Goal: Transaction & Acquisition: Purchase product/service

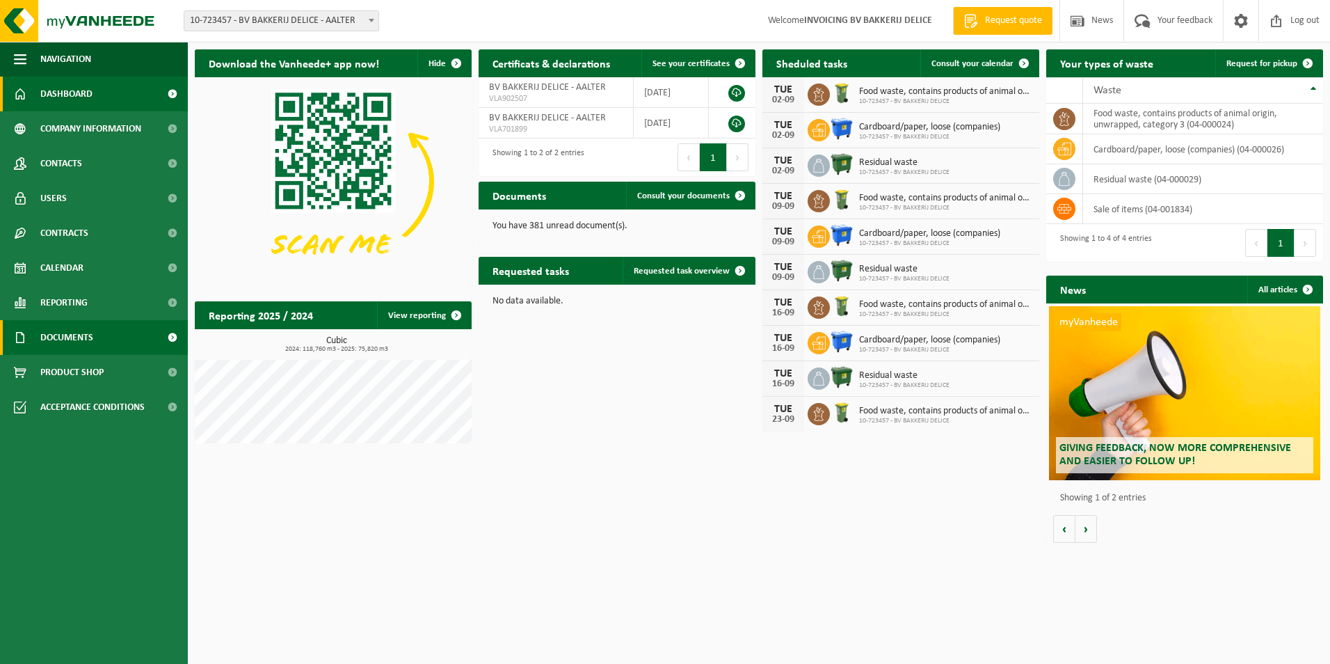
click at [62, 332] on span "Documents" at bounding box center [66, 337] width 53 height 35
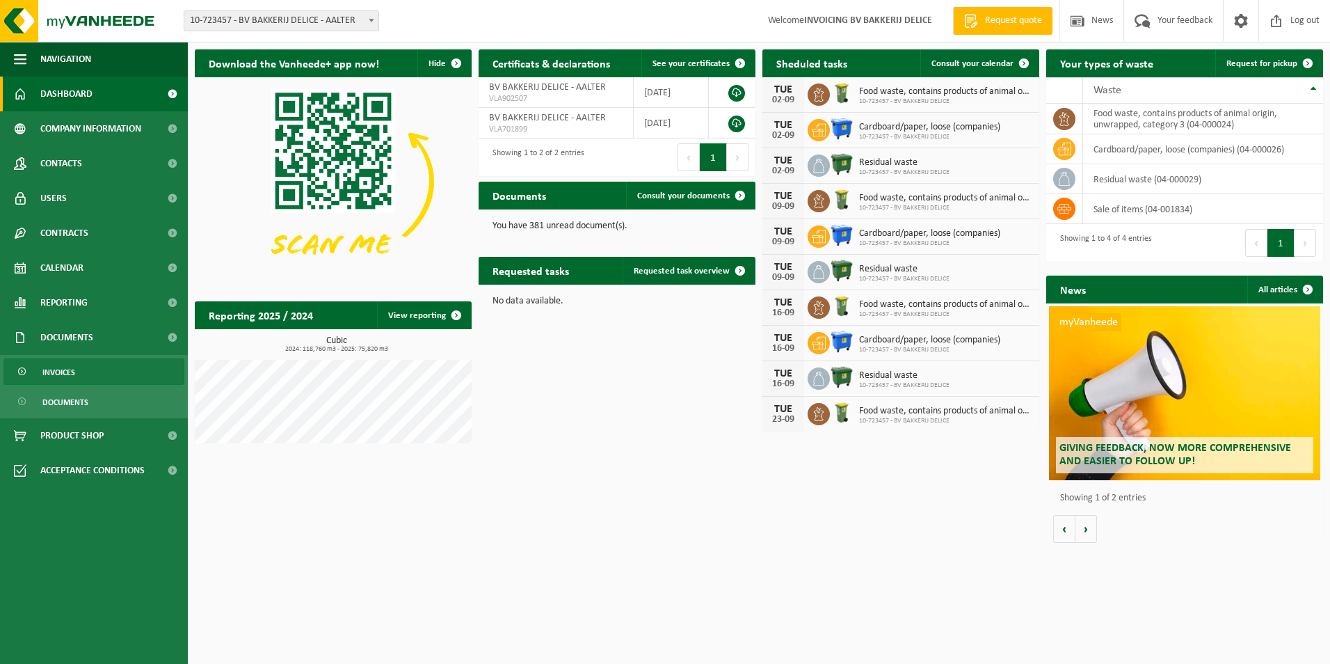
click at [77, 369] on link "Invoices" at bounding box center [93, 371] width 181 height 26
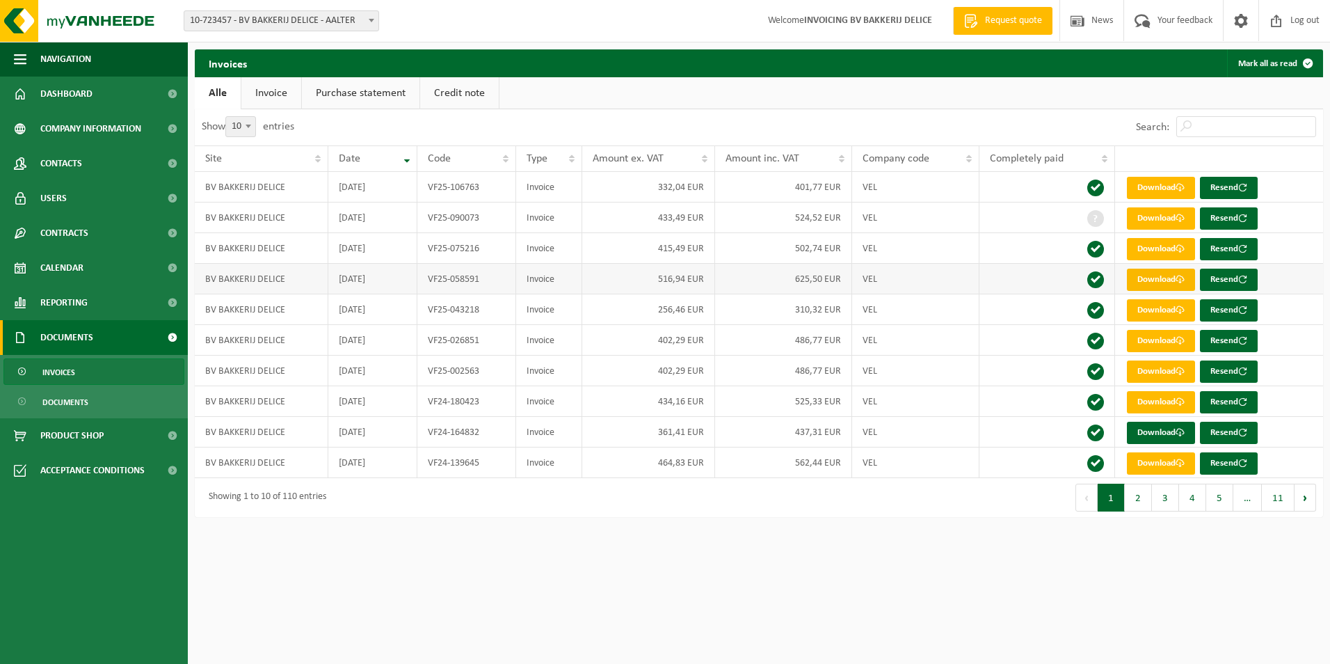
click at [1172, 280] on link "Download" at bounding box center [1161, 280] width 68 height 22
click at [1156, 431] on link "Download" at bounding box center [1161, 433] width 68 height 22
click at [113, 435] on link "Product Shop" at bounding box center [94, 435] width 188 height 35
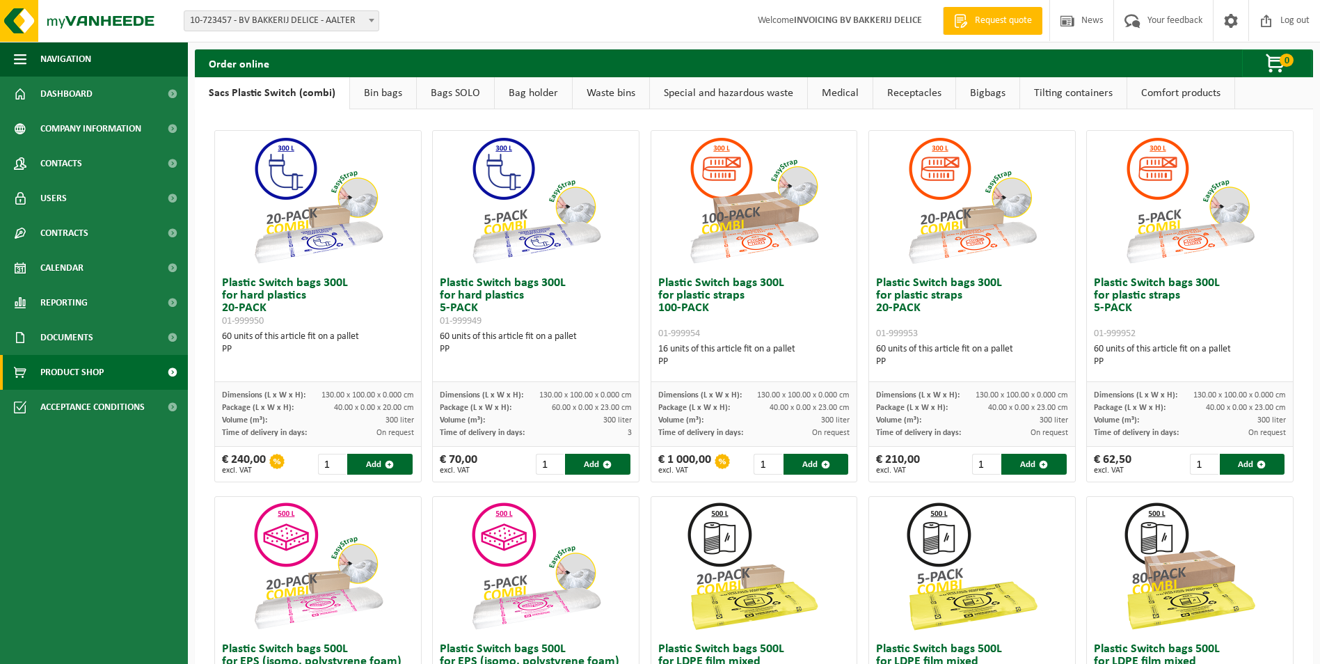
click at [390, 92] on link "Bin bags" at bounding box center [383, 93] width 66 height 32
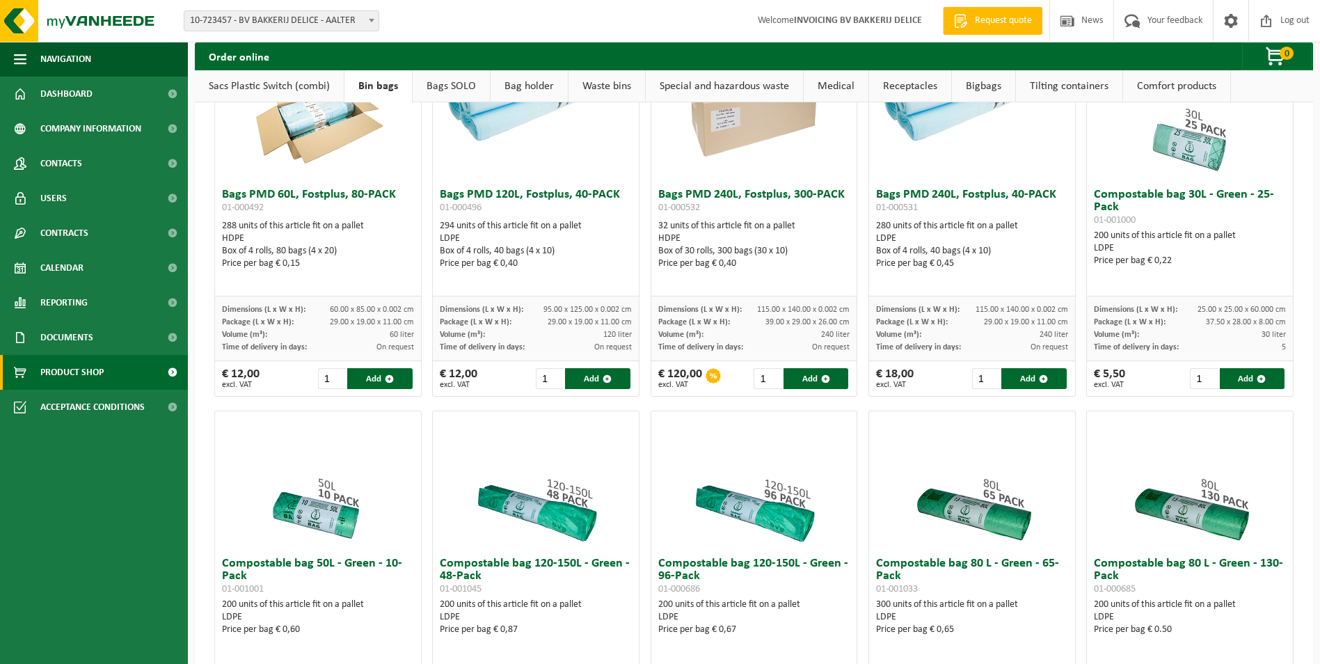
scroll to position [1391, 0]
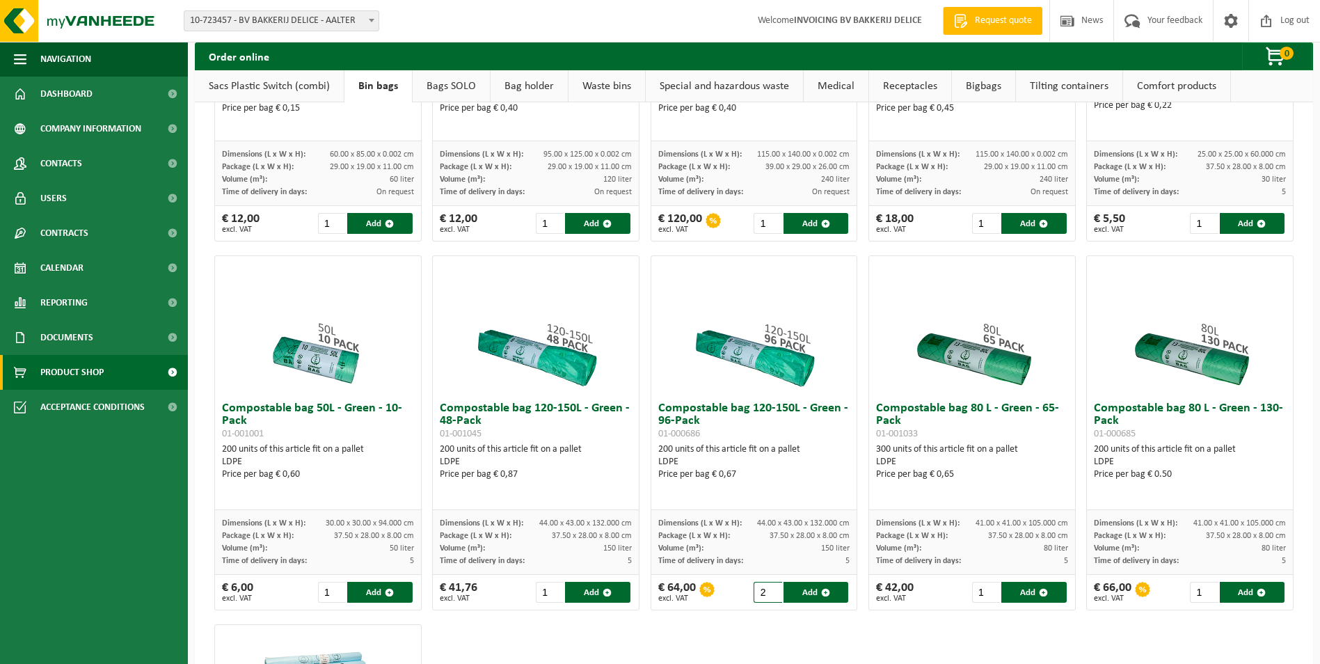
click at [769, 587] on input "2" at bounding box center [767, 592] width 28 height 21
click at [769, 587] on input "3" at bounding box center [767, 592] width 28 height 21
click at [812, 591] on button "Add" at bounding box center [815, 592] width 65 height 21
type input "1"
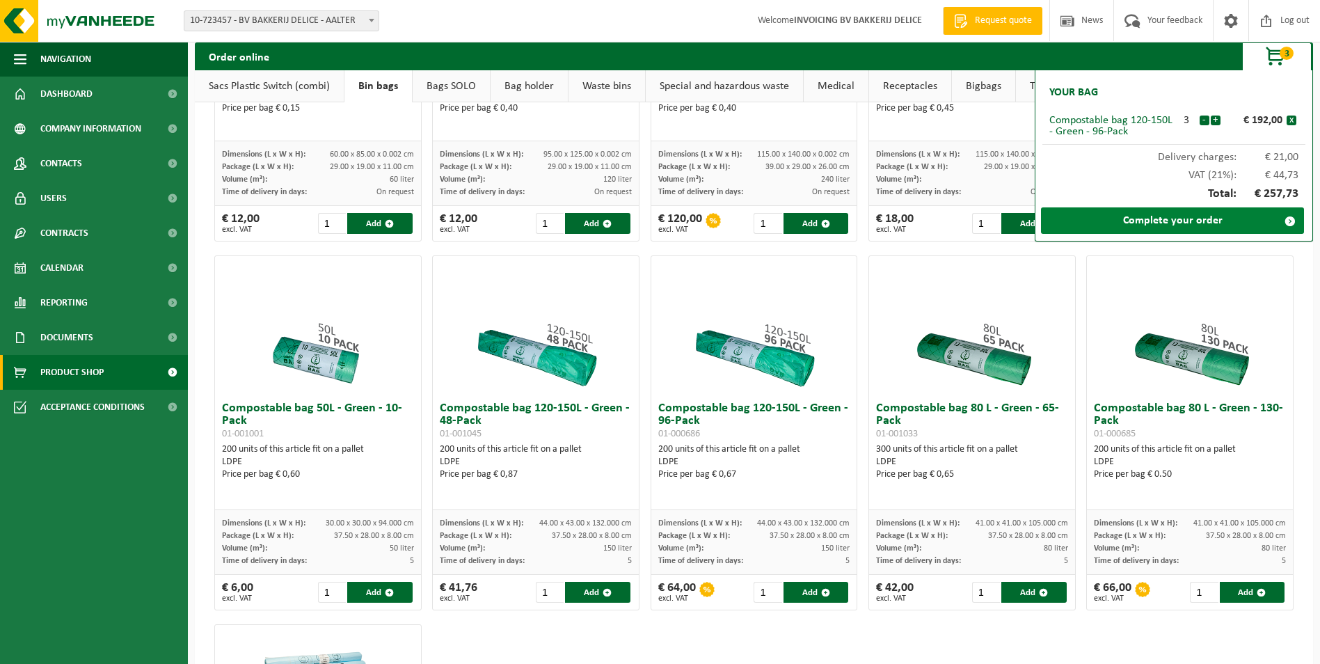
click at [1148, 221] on link "Complete your order" at bounding box center [1172, 220] width 263 height 26
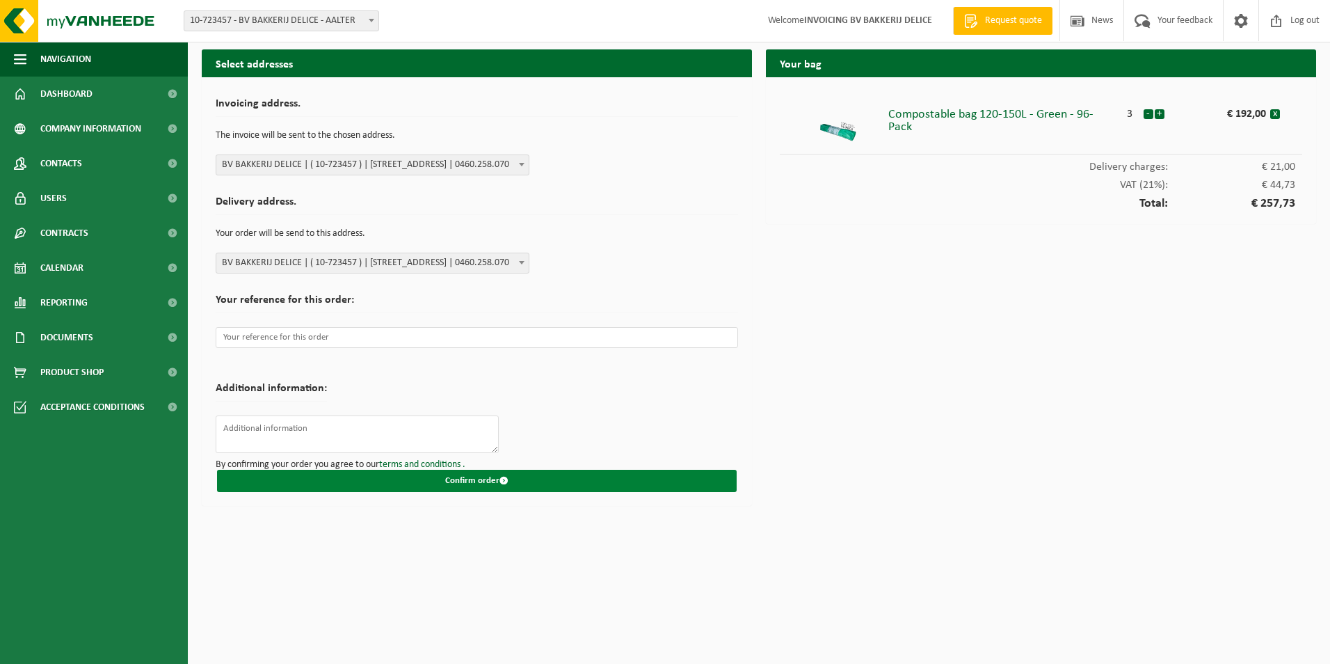
click at [492, 480] on button "Confirm order" at bounding box center [477, 481] width 520 height 22
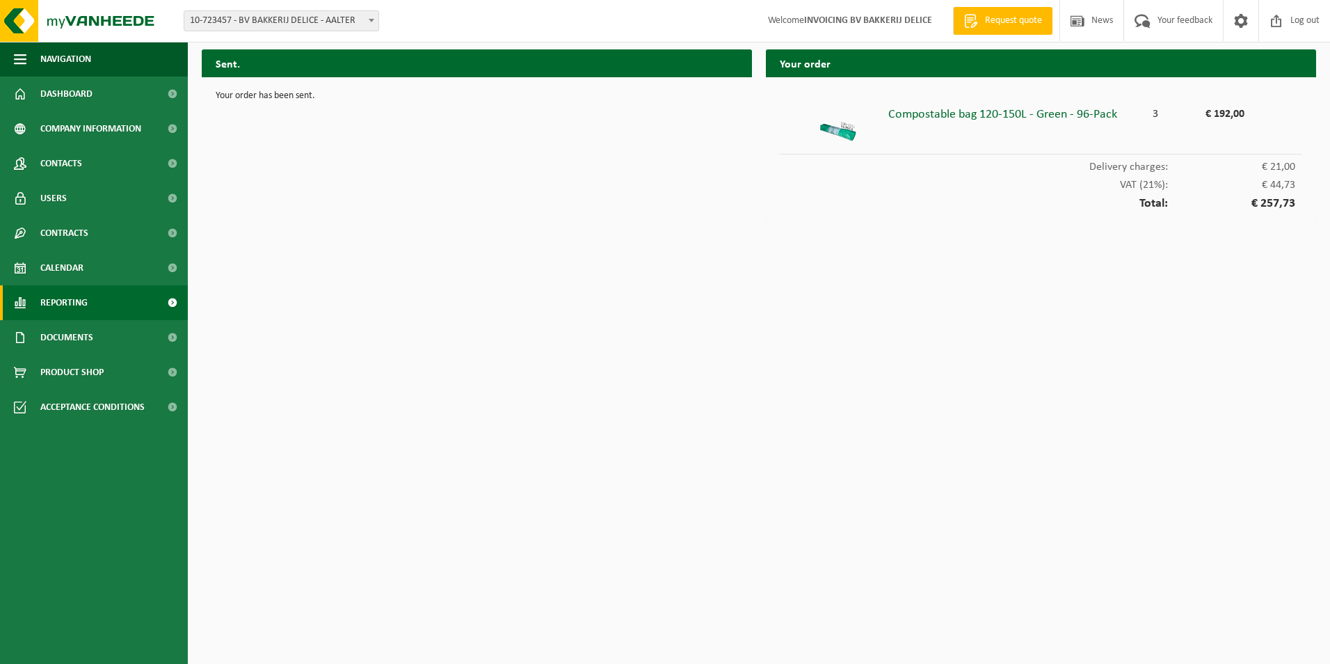
click at [102, 303] on link "Reporting" at bounding box center [94, 302] width 188 height 35
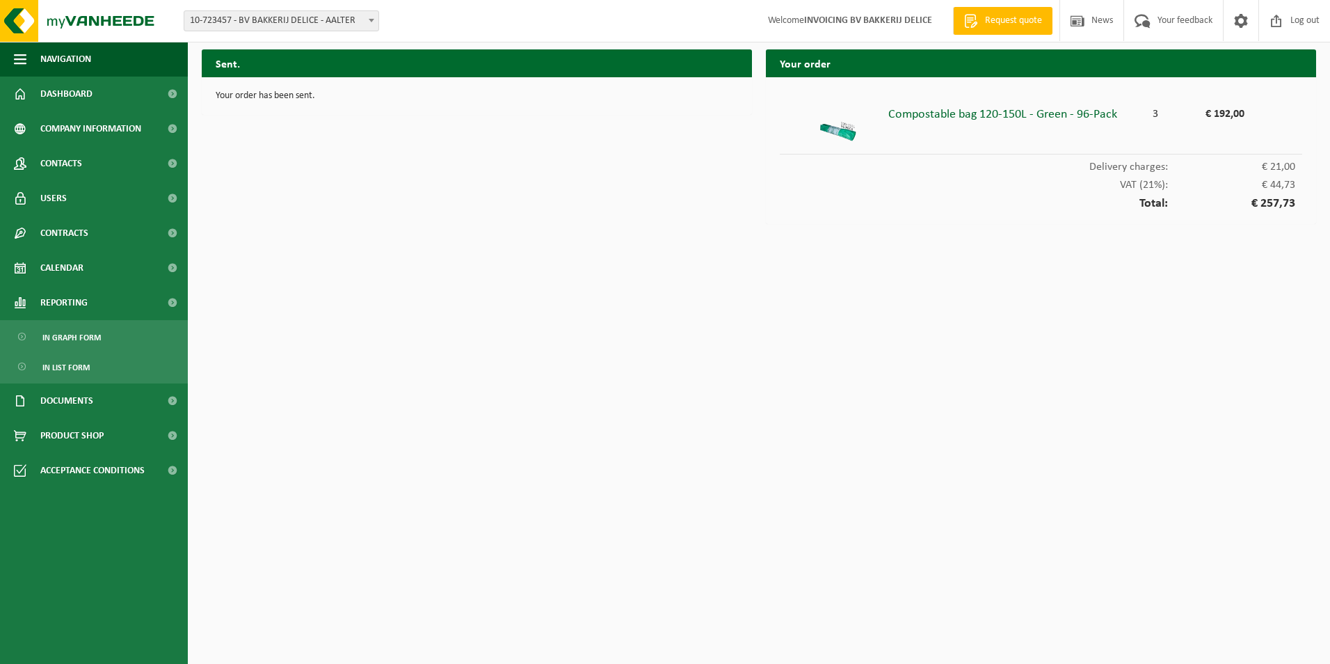
click at [1019, 18] on span "Request quote" at bounding box center [1014, 21] width 64 height 14
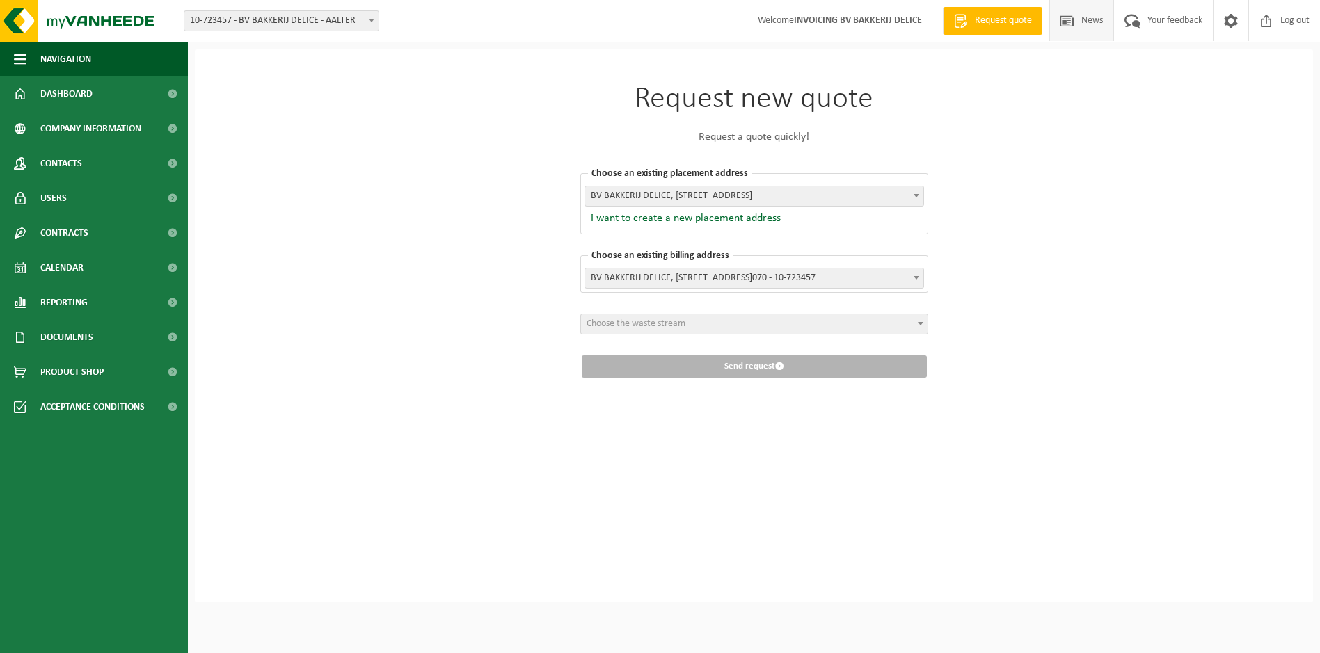
click at [1080, 22] on span "News" at bounding box center [1092, 20] width 29 height 41
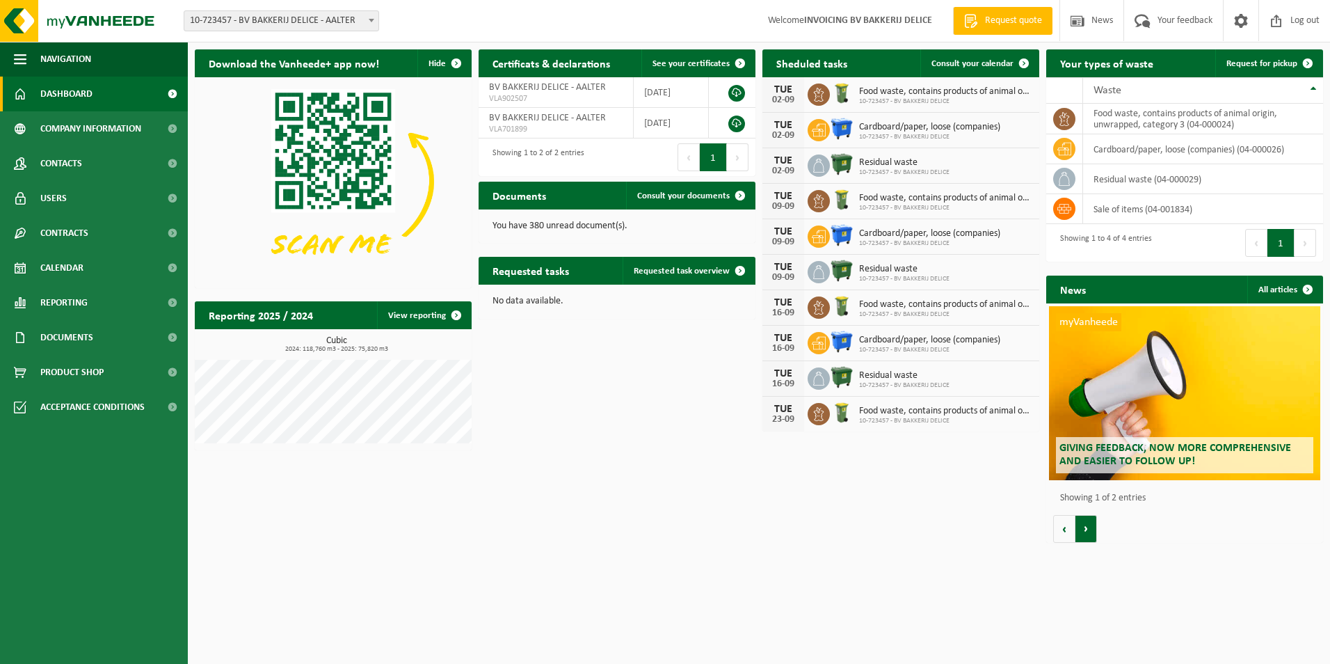
click at [1082, 527] on button "Volgende" at bounding box center [1086, 529] width 22 height 28
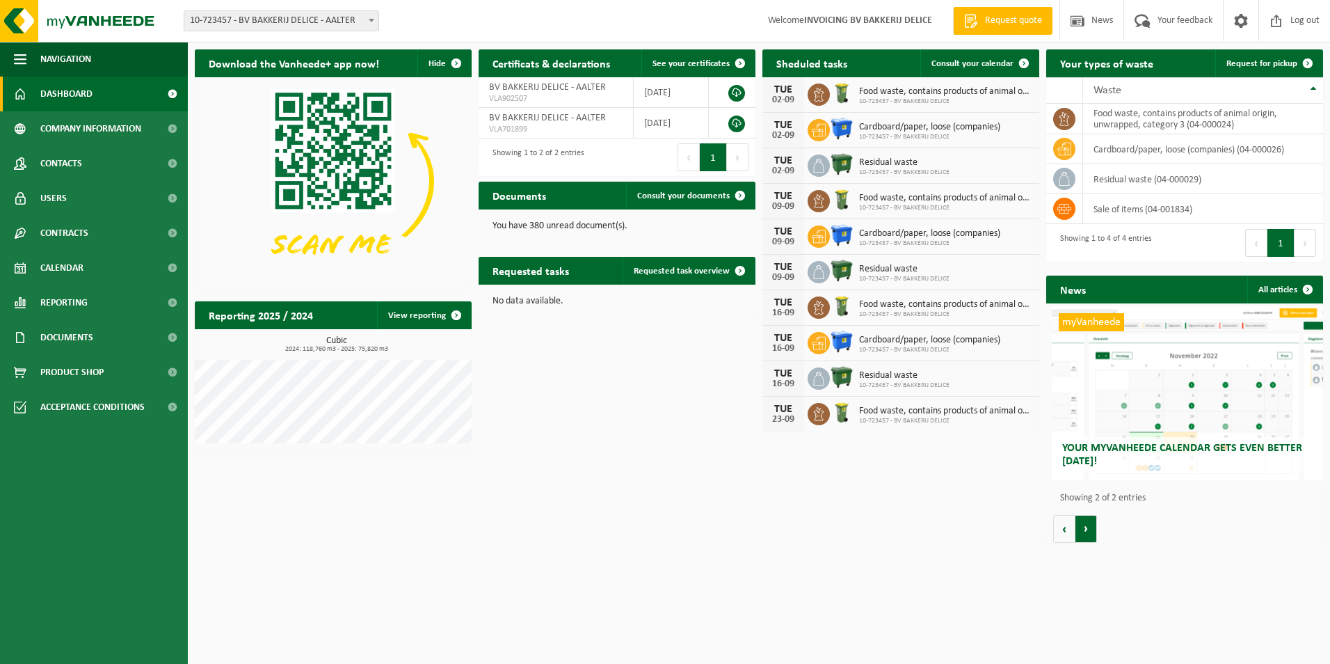
scroll to position [0, 277]
click at [735, 199] on span at bounding box center [740, 196] width 28 height 28
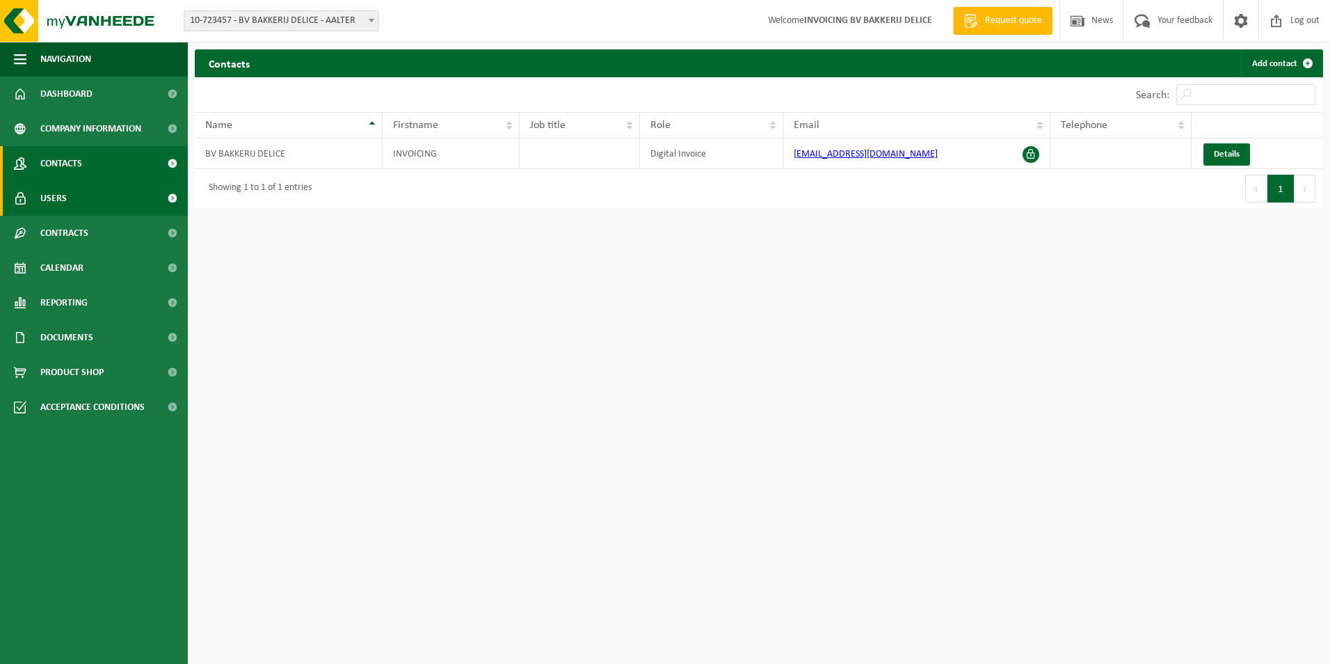
click at [68, 198] on link "Users" at bounding box center [94, 198] width 188 height 35
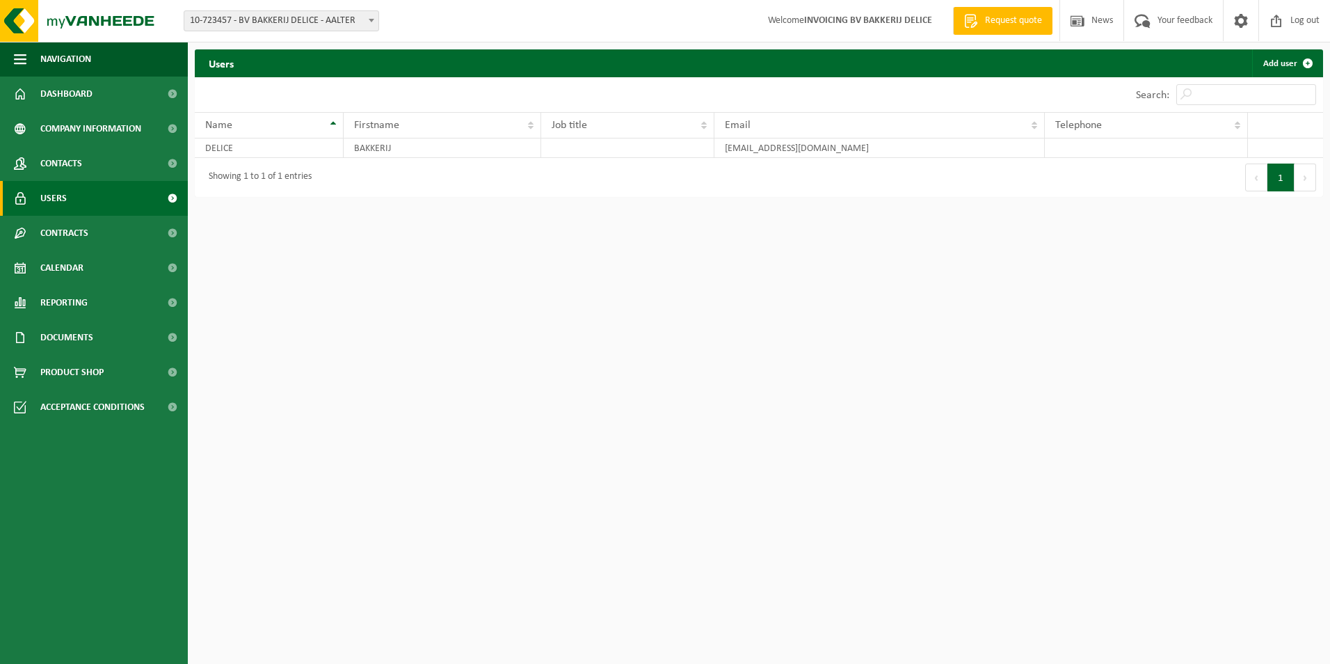
click at [1006, 23] on span "Request quote" at bounding box center [1014, 21] width 64 height 14
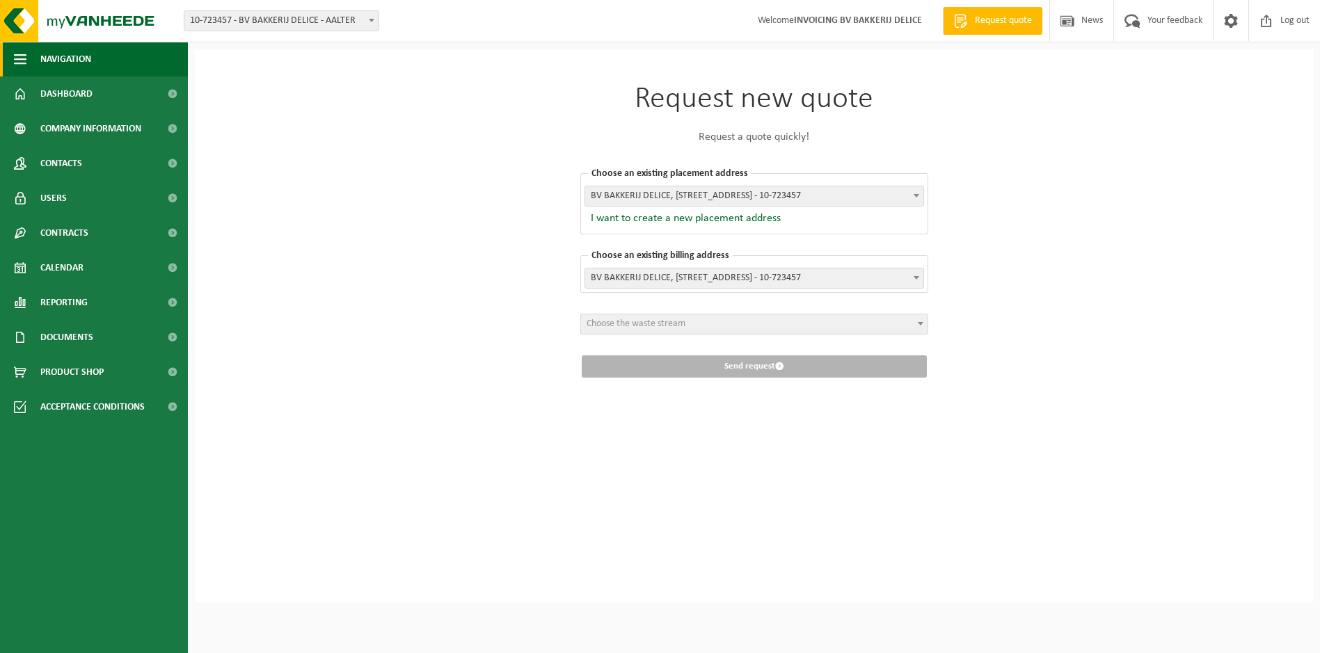
click at [72, 60] on span "Navigation" at bounding box center [65, 59] width 51 height 35
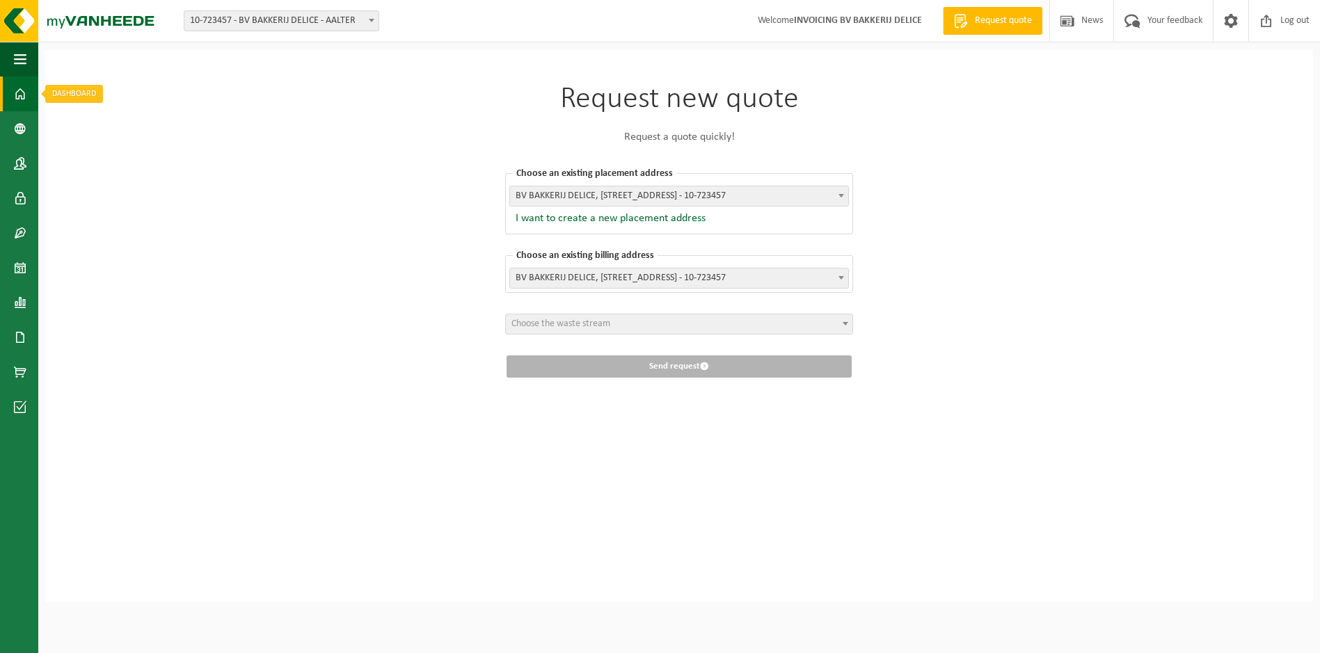
click at [20, 93] on span at bounding box center [20, 94] width 13 height 35
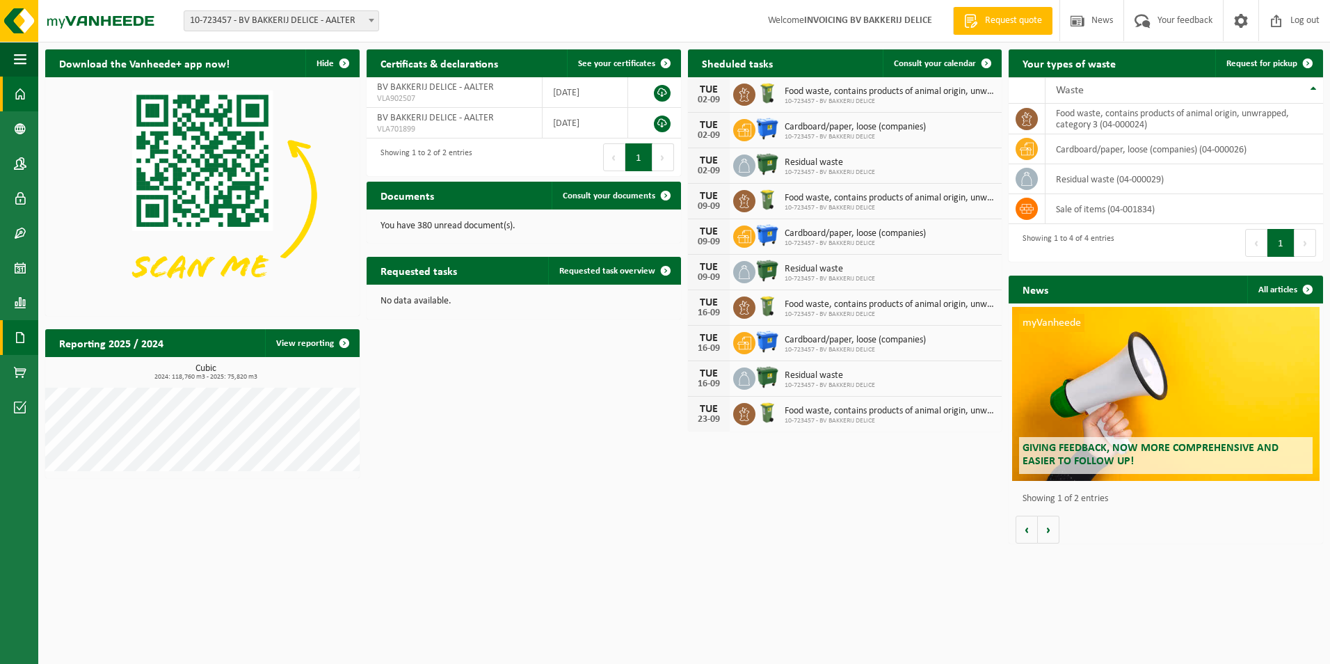
click at [22, 342] on span at bounding box center [20, 337] width 13 height 35
click at [90, 371] on span "Documents" at bounding box center [104, 367] width 46 height 26
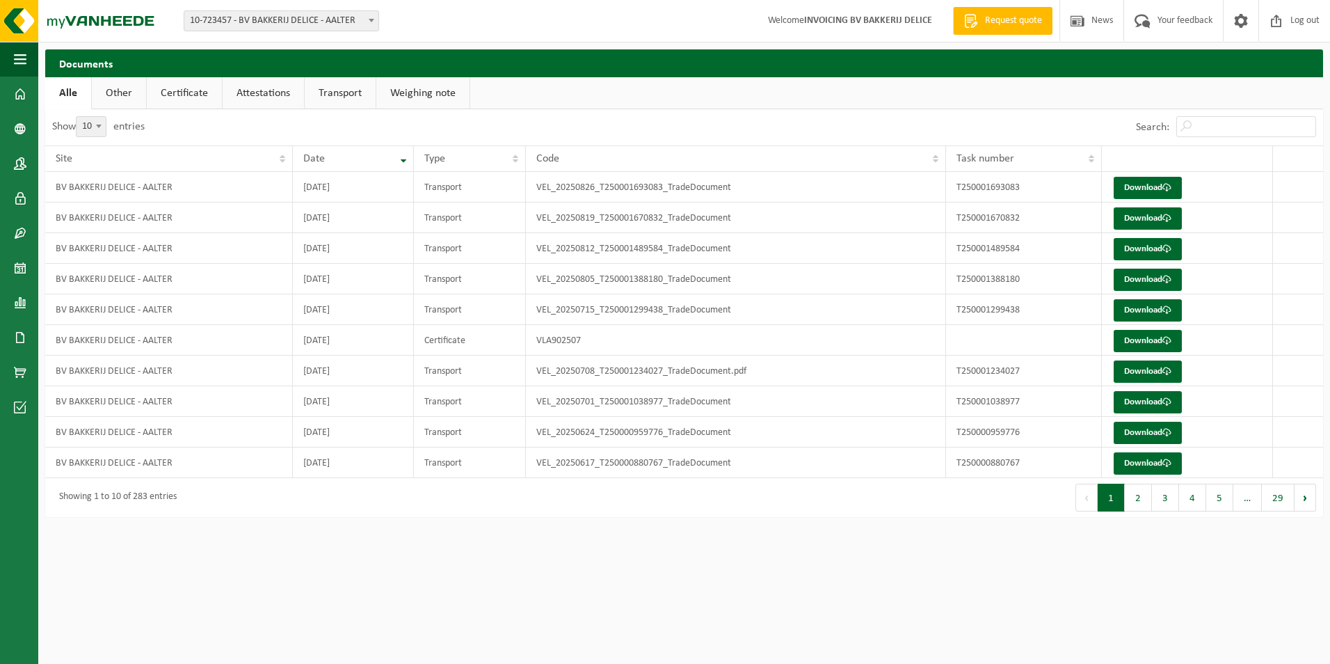
click at [195, 94] on link "Certificate" at bounding box center [184, 93] width 75 height 32
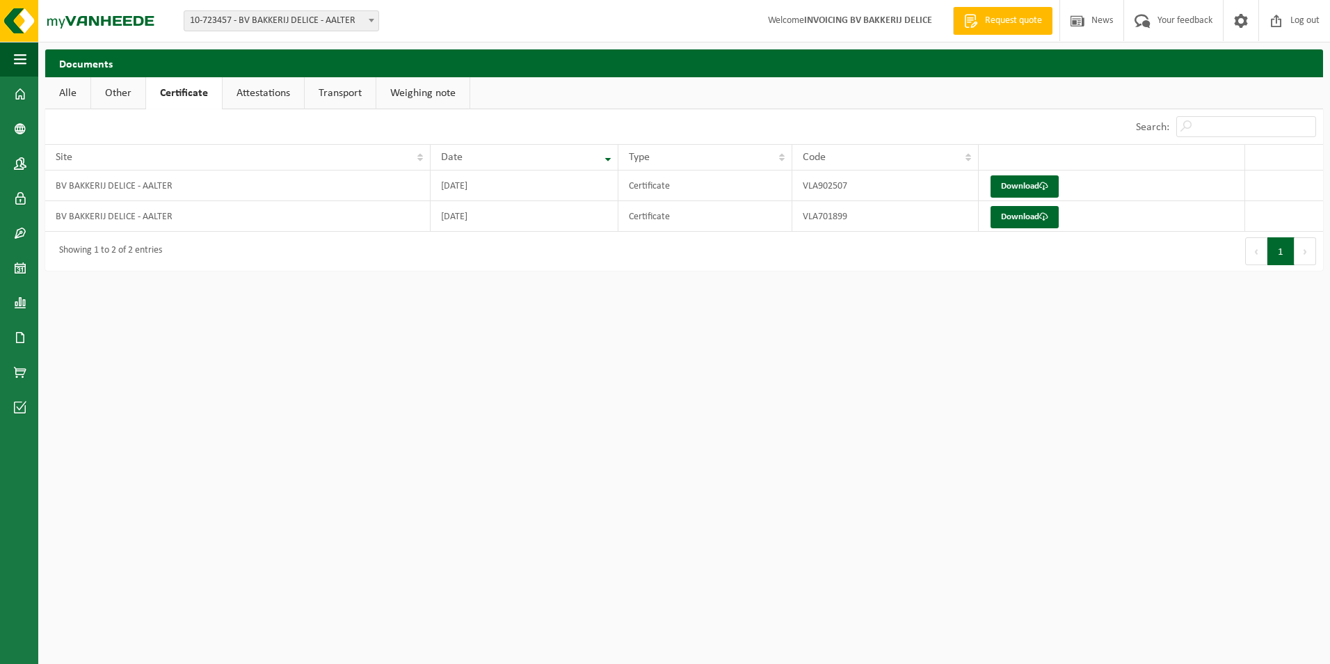
click at [251, 95] on link "Attestations" at bounding box center [263, 93] width 81 height 32
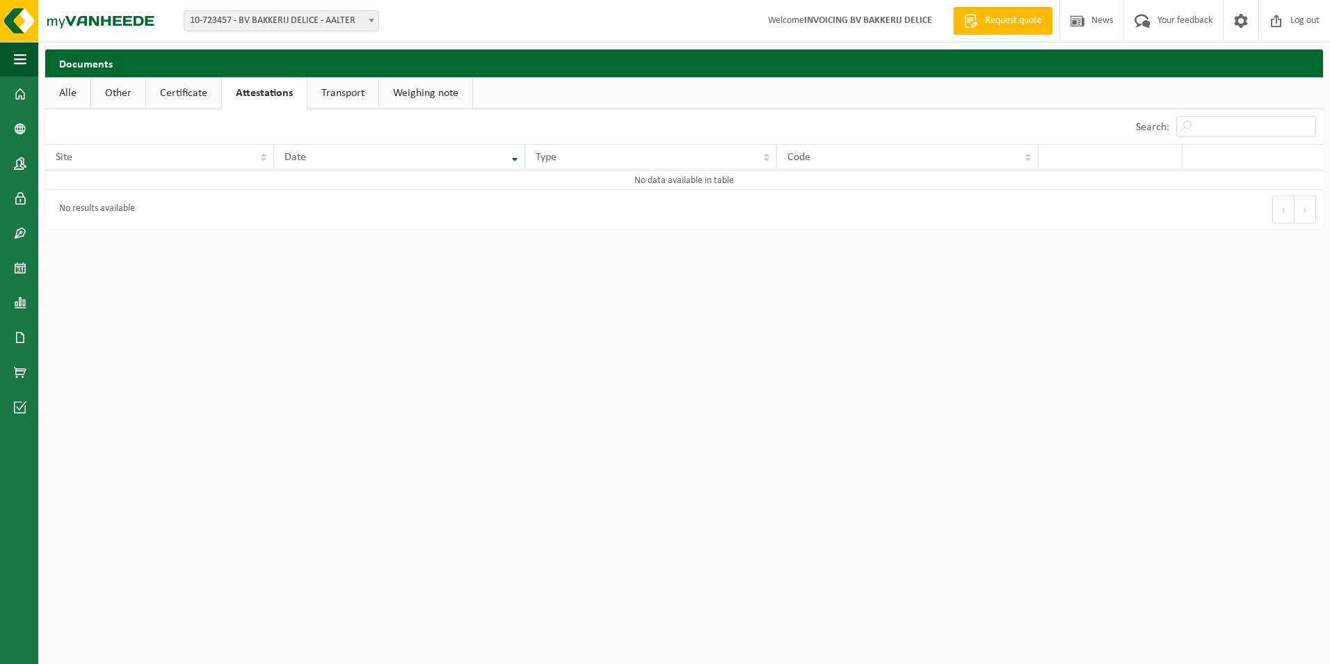
click at [323, 97] on link "Transport" at bounding box center [342, 93] width 71 height 32
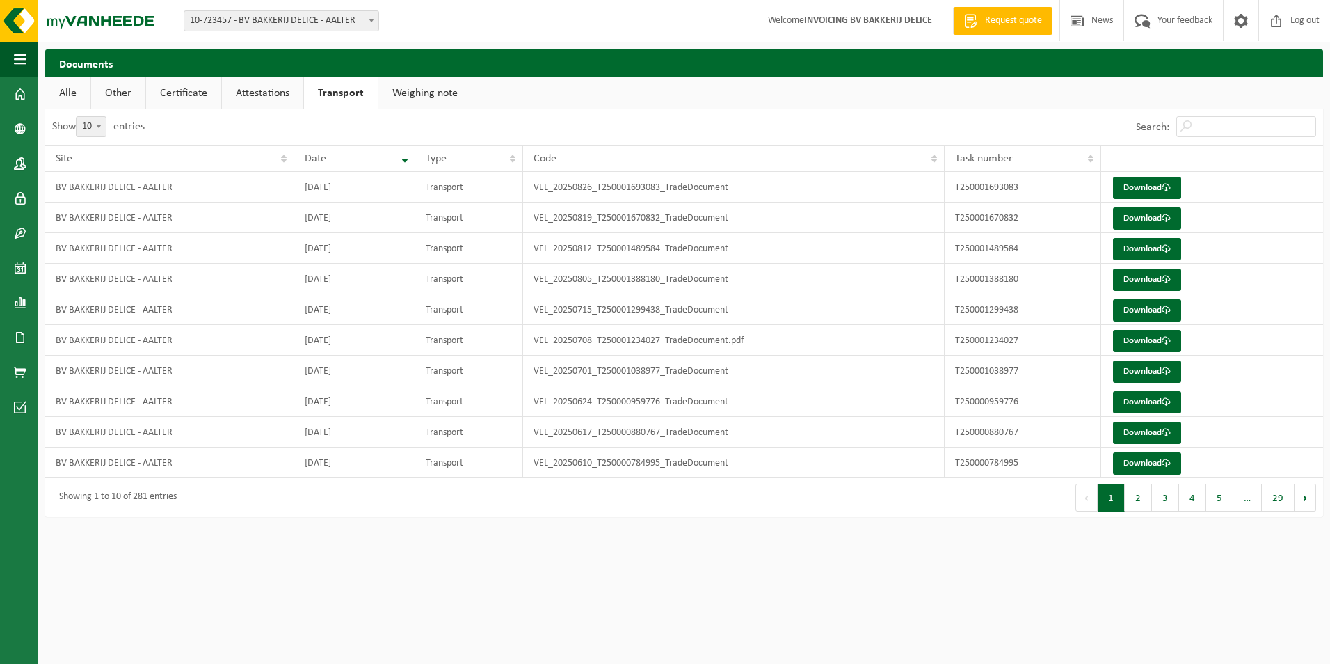
click at [419, 93] on link "Weighing note" at bounding box center [424, 93] width 93 height 32
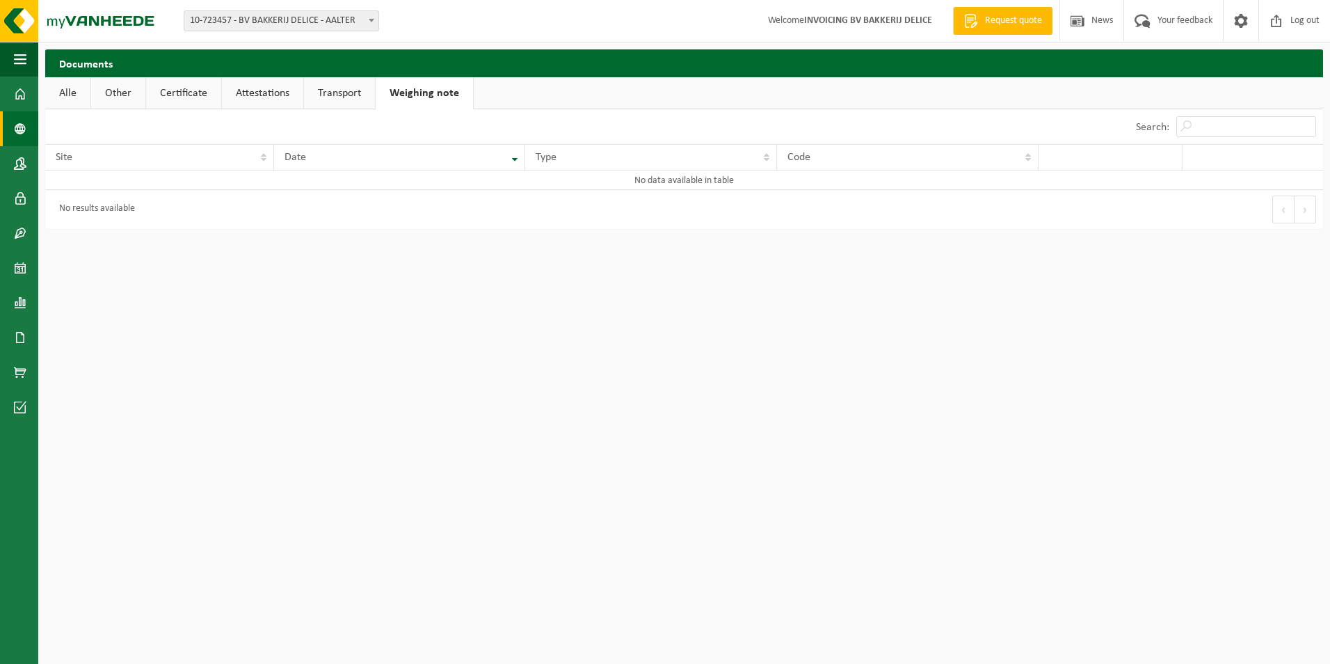
click at [16, 128] on span at bounding box center [20, 128] width 13 height 35
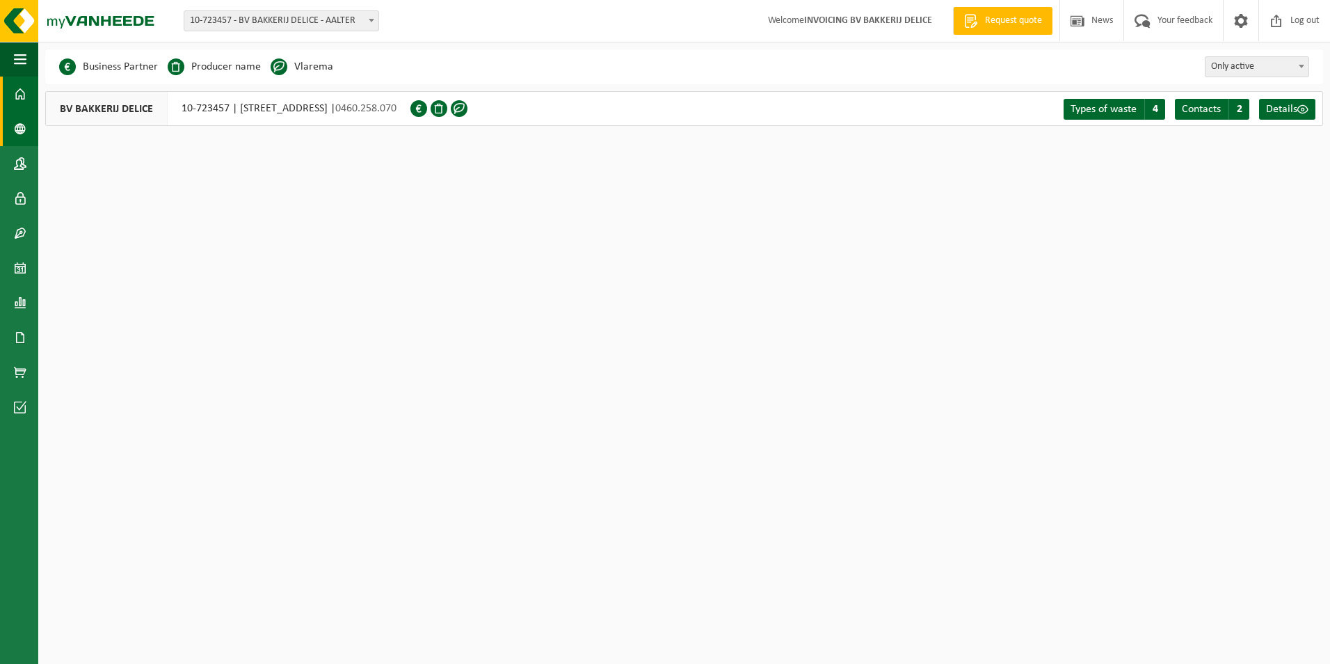
click at [10, 88] on link "Dashboard" at bounding box center [19, 94] width 38 height 35
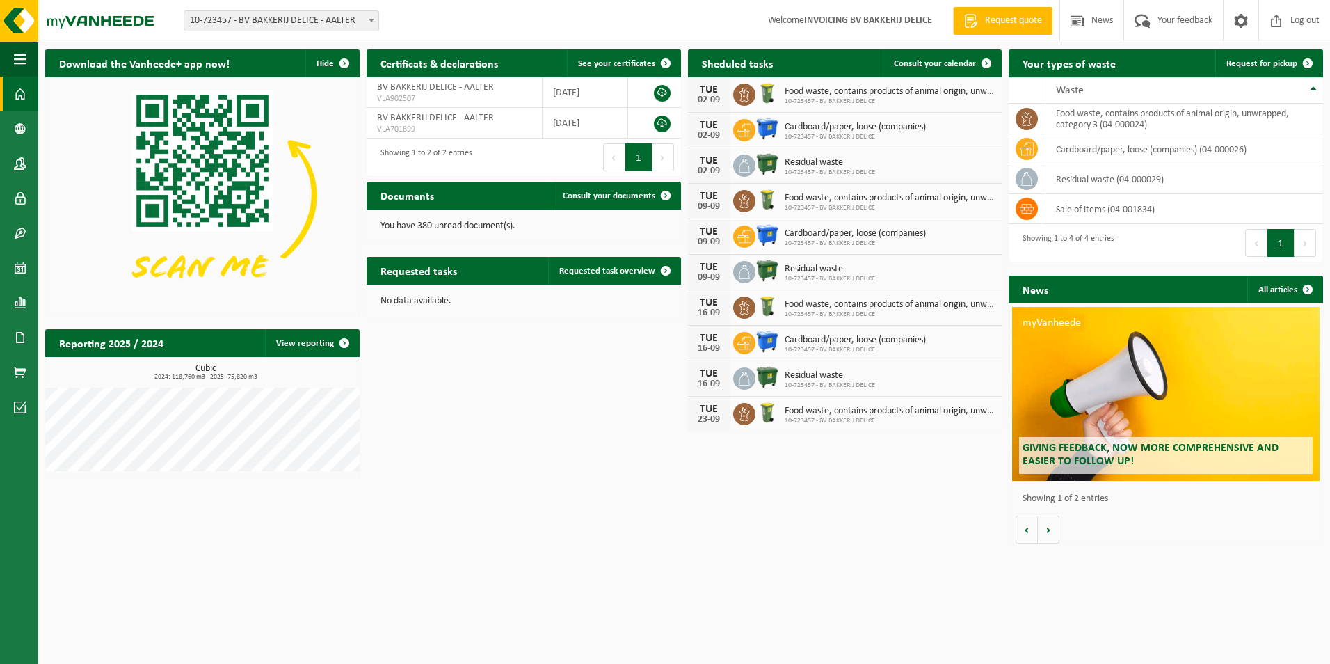
click at [1302, 242] on button "Next" at bounding box center [1306, 243] width 22 height 28
click at [661, 267] on span at bounding box center [666, 271] width 28 height 28
click at [24, 326] on span at bounding box center [20, 337] width 13 height 35
click at [1002, 27] on span "Request quote" at bounding box center [1014, 21] width 64 height 14
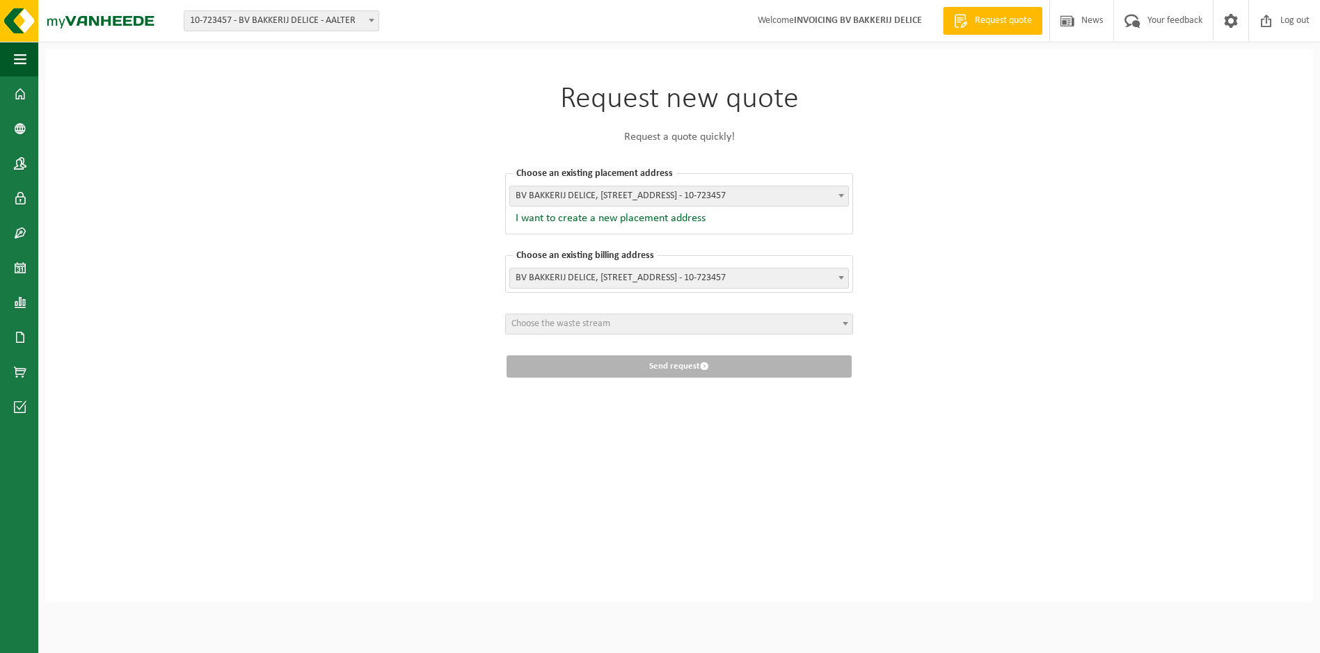
click at [826, 321] on span "Choose the waste stream" at bounding box center [679, 323] width 346 height 19
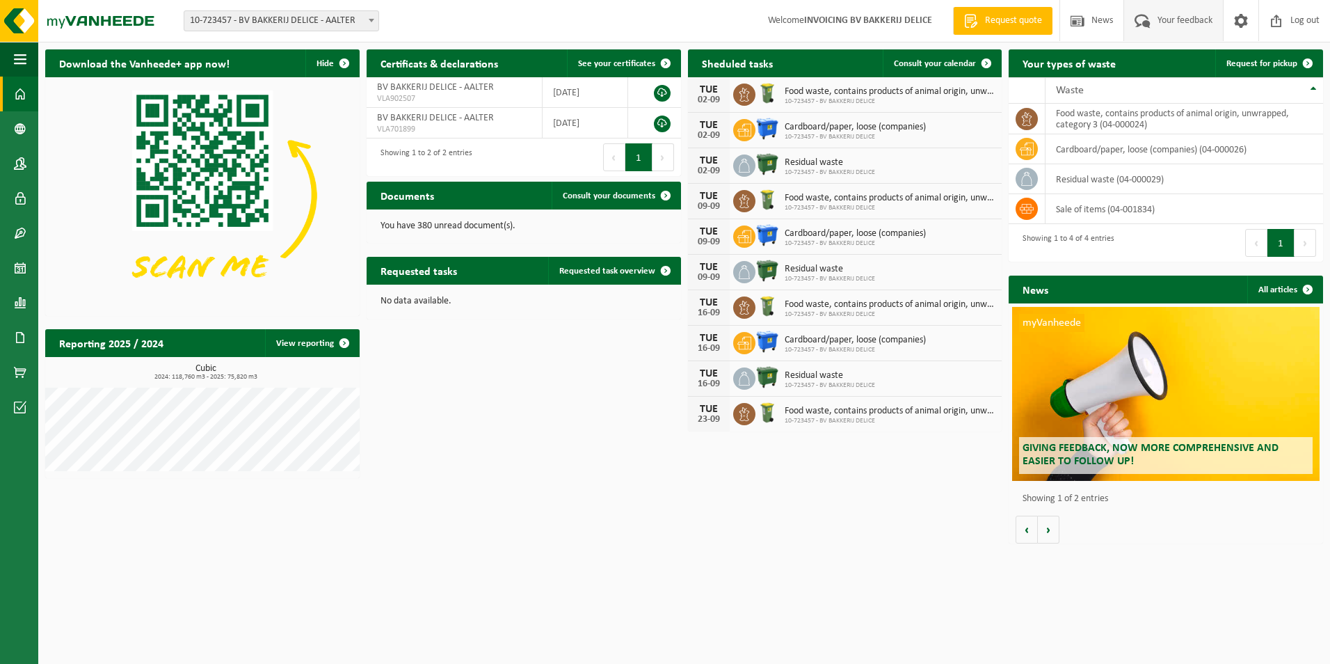
click at [1177, 22] on span "Your feedback" at bounding box center [1185, 20] width 62 height 41
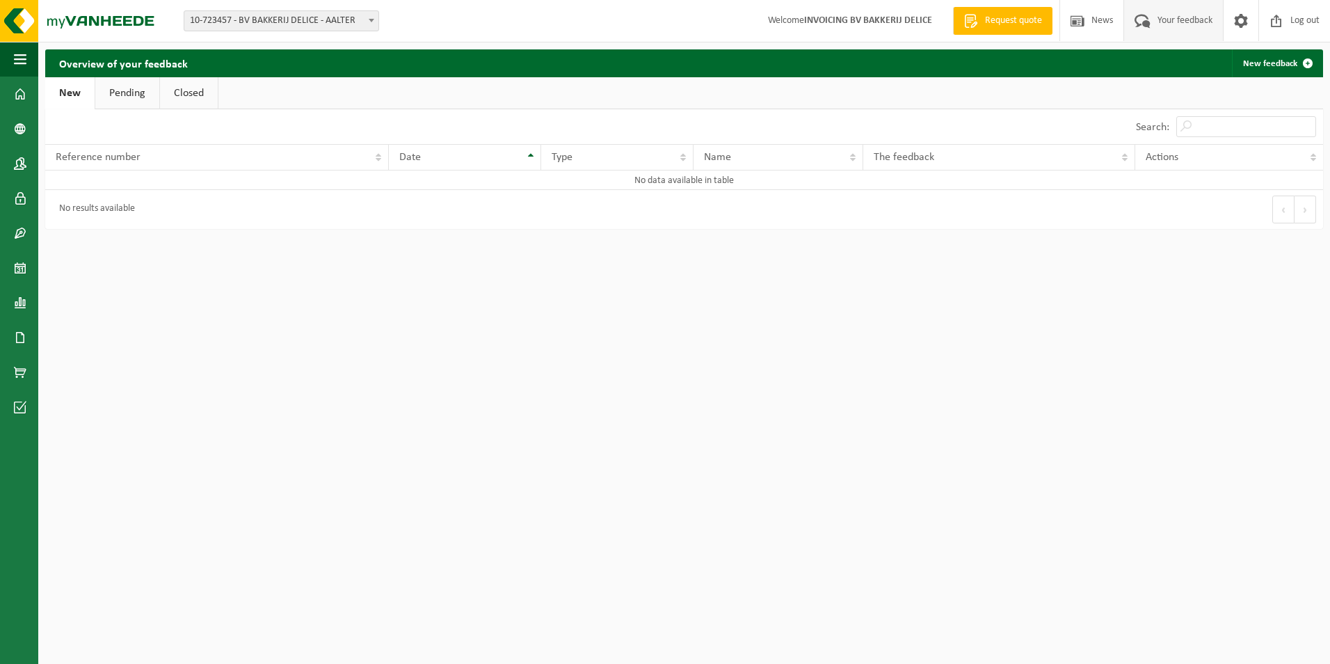
click at [137, 98] on link "Pending" at bounding box center [127, 93] width 64 height 32
click at [177, 97] on link "Closed" at bounding box center [190, 93] width 58 height 32
click at [1187, 16] on span "Your feedback" at bounding box center [1185, 20] width 62 height 41
click at [23, 97] on span at bounding box center [20, 94] width 13 height 35
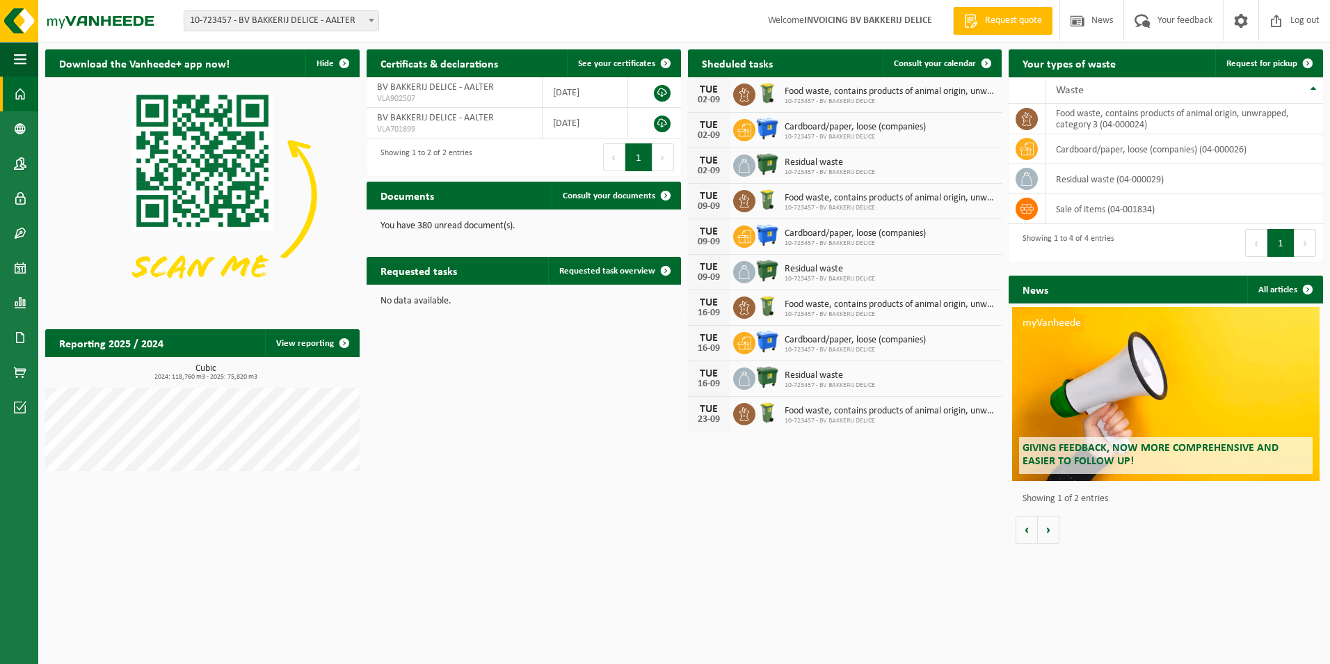
click at [373, 24] on span at bounding box center [372, 20] width 14 height 18
click at [668, 63] on span at bounding box center [666, 63] width 28 height 28
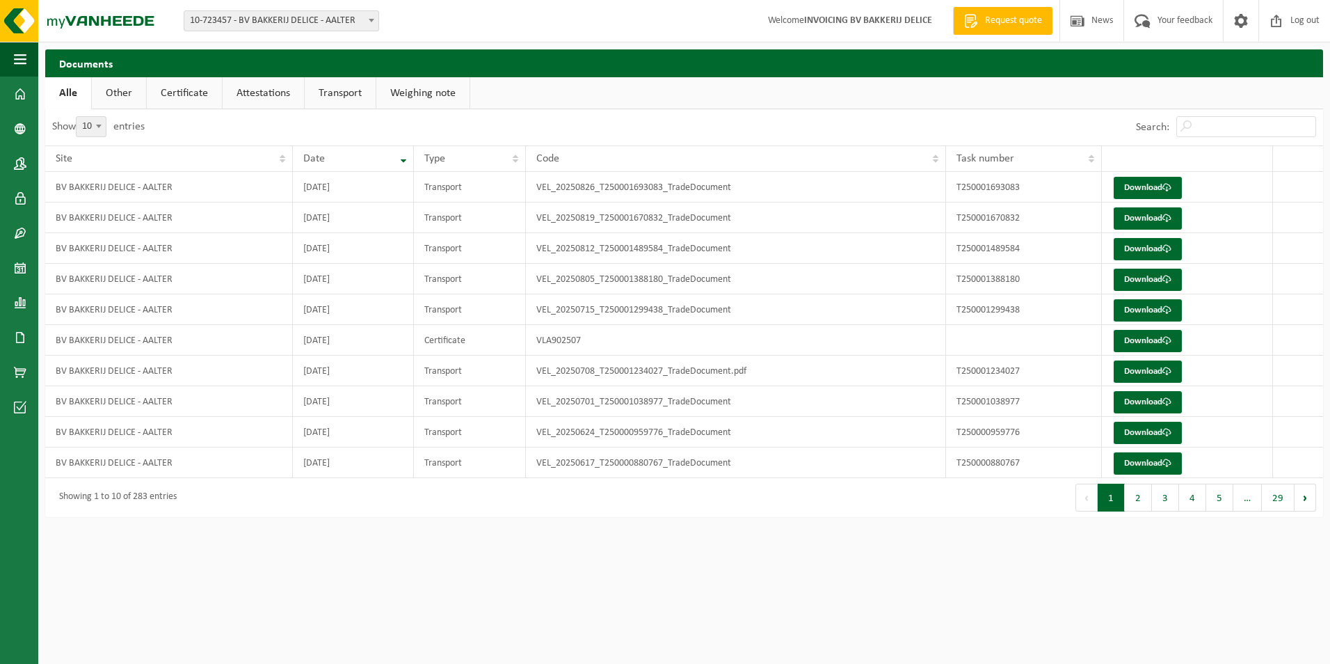
click at [108, 91] on link "Other" at bounding box center [119, 93] width 54 height 32
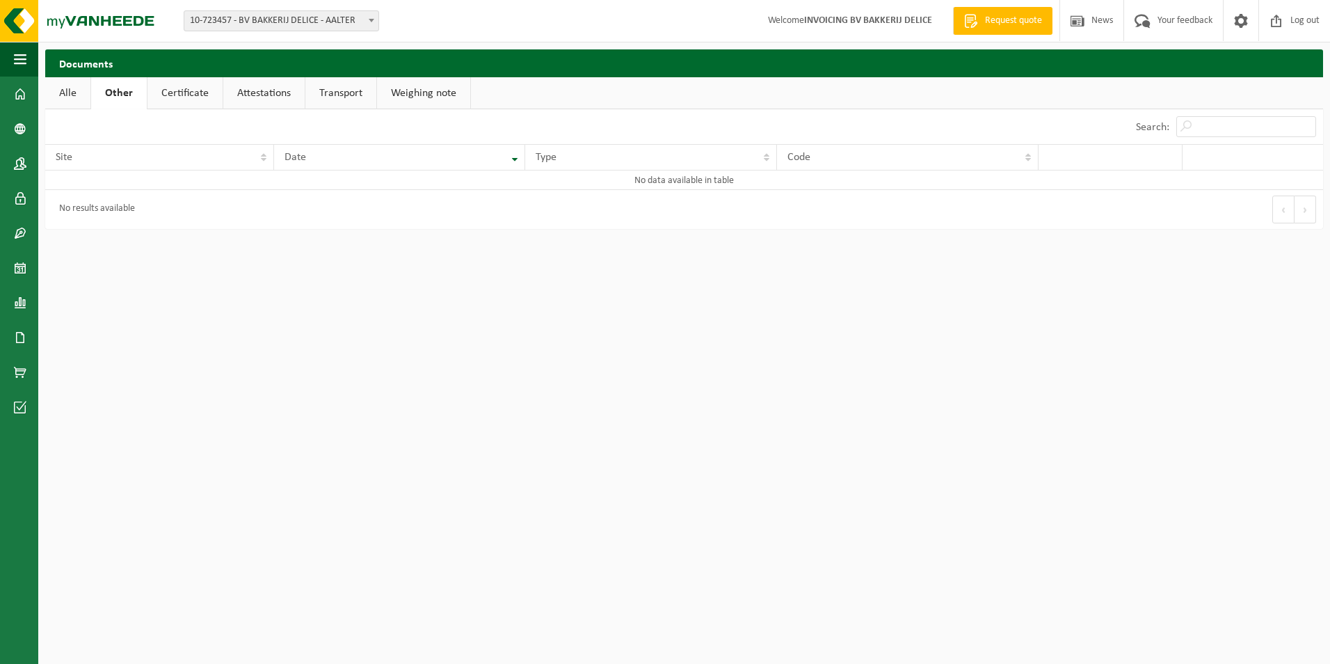
click at [290, 95] on link "Attestations" at bounding box center [263, 93] width 81 height 32
click at [345, 94] on link "Transport" at bounding box center [342, 93] width 71 height 32
click at [410, 96] on link "Weighing note" at bounding box center [424, 93] width 93 height 32
click at [26, 331] on link "Documents" at bounding box center [19, 337] width 38 height 35
click at [60, 90] on link "Alle" at bounding box center [67, 93] width 45 height 32
